Goal: Task Accomplishment & Management: Manage account settings

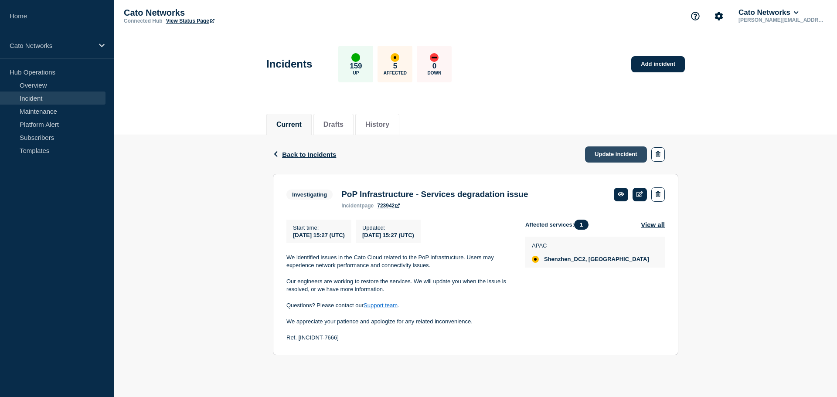
click at [617, 152] on link "Update incident" at bounding box center [616, 154] width 62 height 16
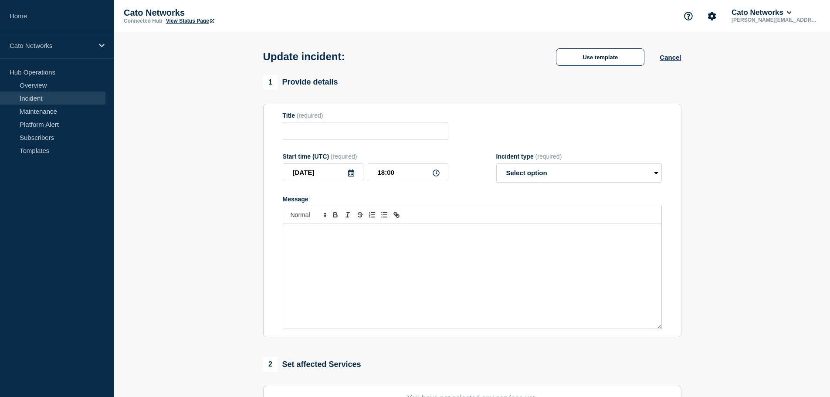
type input "PoP Infrastructure - Services degradation issue"
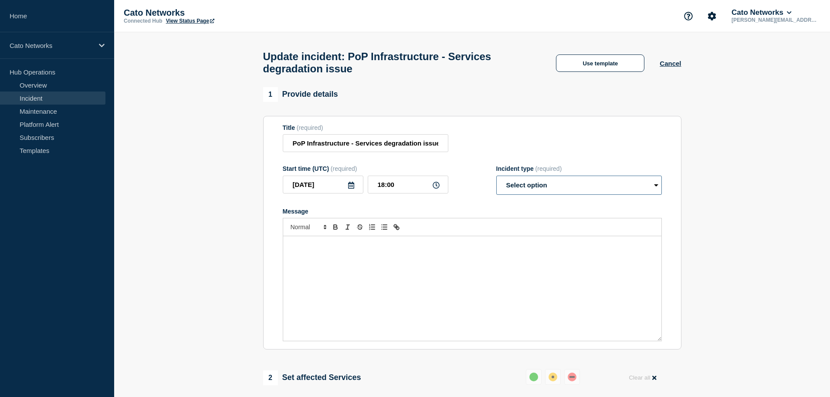
click at [549, 190] on select "Select option Investigating Identified Monitoring Resolved" at bounding box center [579, 185] width 166 height 19
select select "investigating"
click at [496, 180] on select "Select option Investigating Identified Monitoring Resolved" at bounding box center [579, 185] width 166 height 19
click at [456, 279] on div "Message" at bounding box center [472, 288] width 378 height 105
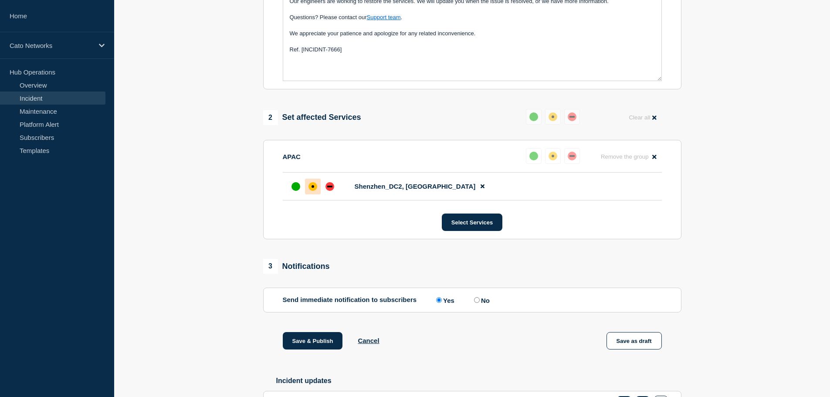
scroll to position [325, 0]
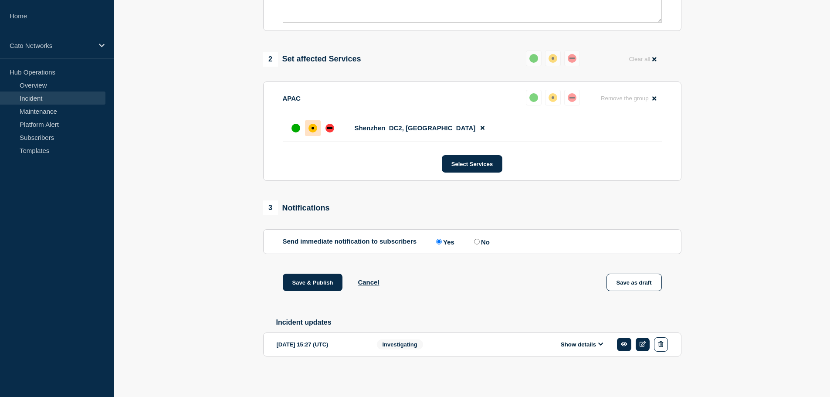
click at [479, 242] on input "No" at bounding box center [477, 242] width 6 height 6
radio input "true"
radio input "false"
click at [320, 283] on button "Save & Publish" at bounding box center [313, 282] width 60 height 17
